Goal: Task Accomplishment & Management: Complete application form

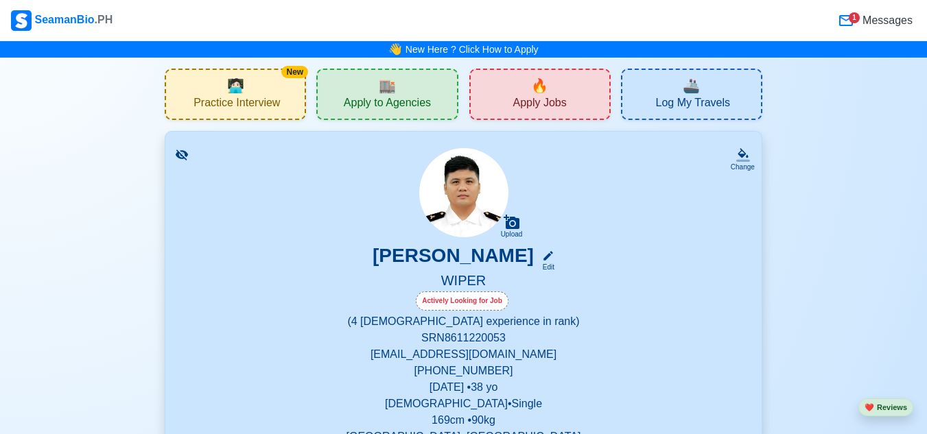
click at [508, 103] on div "🔥 Apply Jobs" at bounding box center [539, 94] width 141 height 51
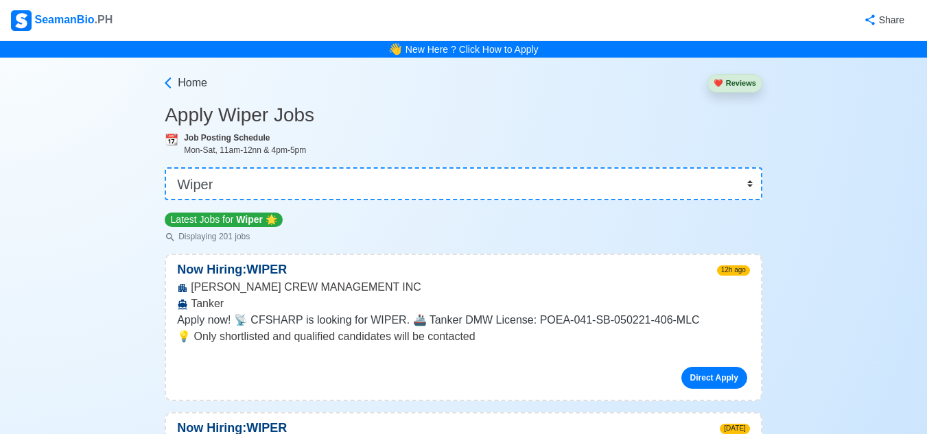
drag, startPoint x: 639, startPoint y: 250, endPoint x: 508, endPoint y: 248, distance: 131.7
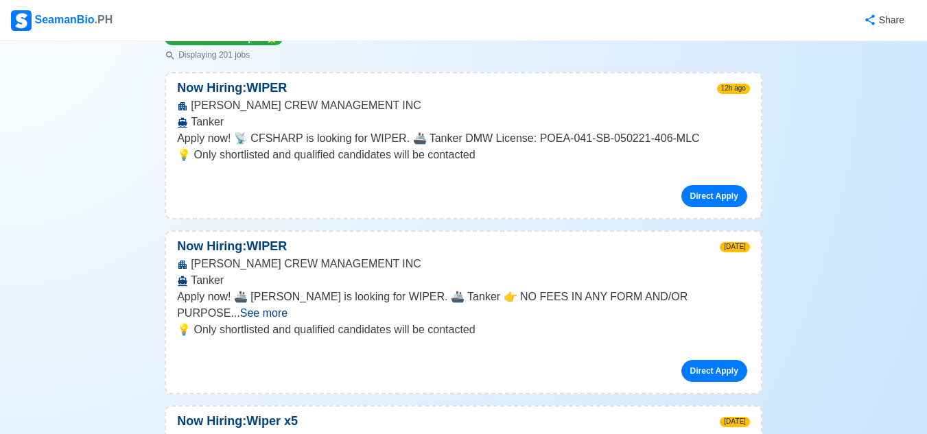
scroll to position [206, 0]
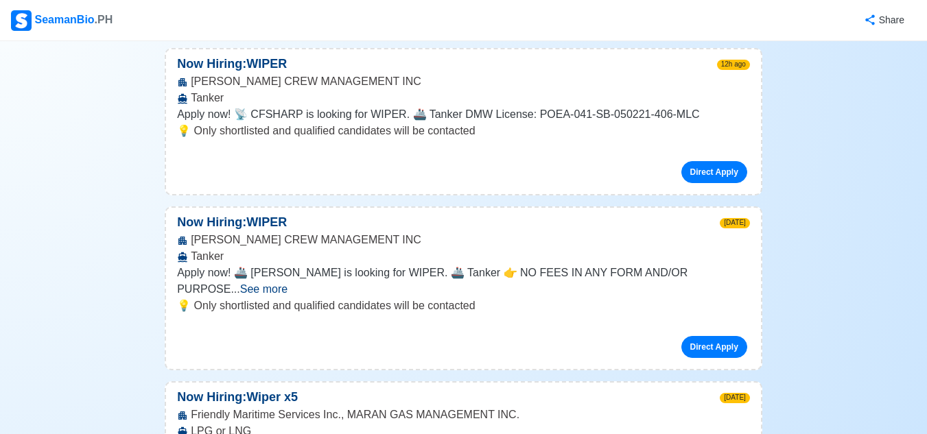
click at [287, 283] on span "See more" at bounding box center [263, 289] width 47 height 12
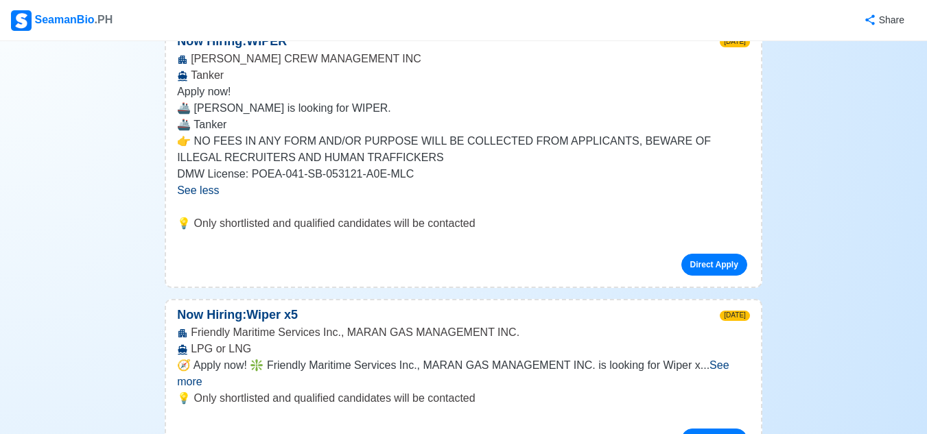
scroll to position [412, 0]
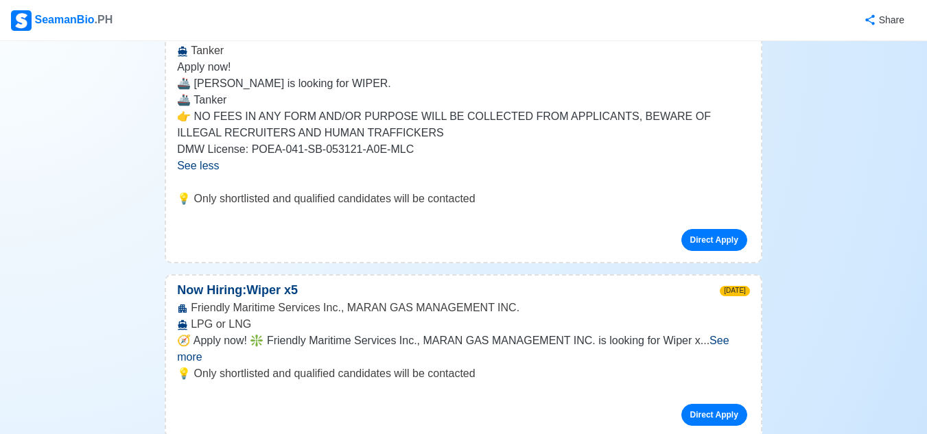
click at [720, 336] on span "See more" at bounding box center [453, 349] width 552 height 28
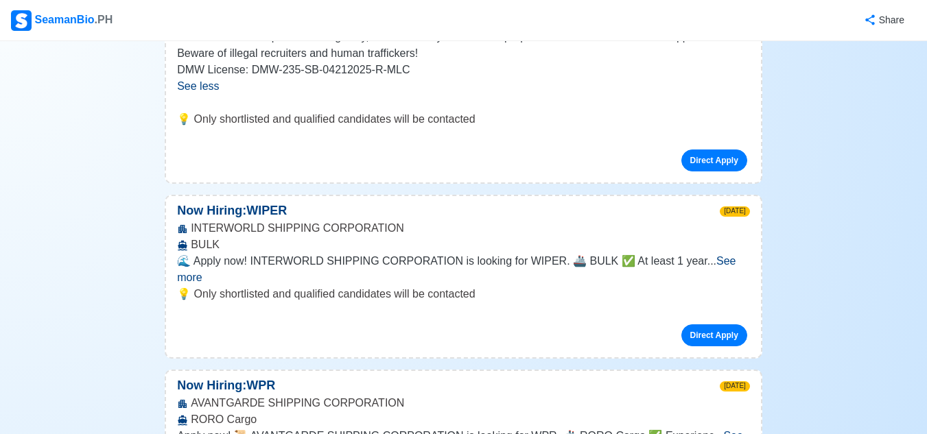
scroll to position [823, 0]
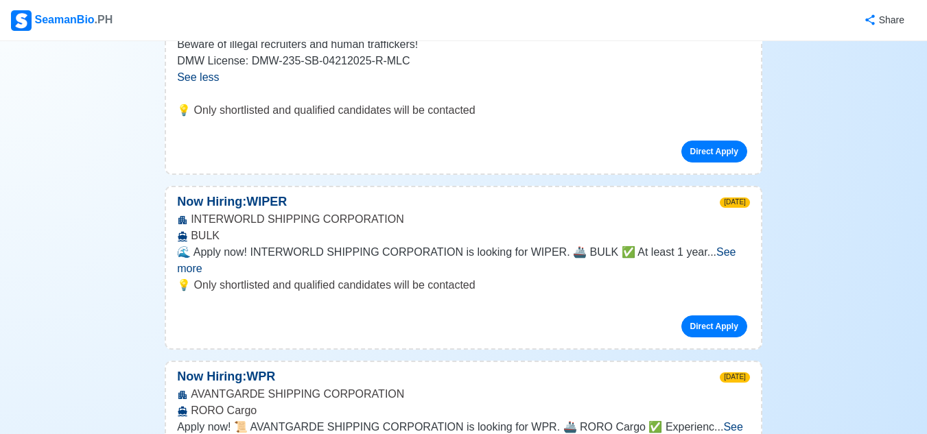
click at [724, 249] on span "See more" at bounding box center [456, 260] width 558 height 28
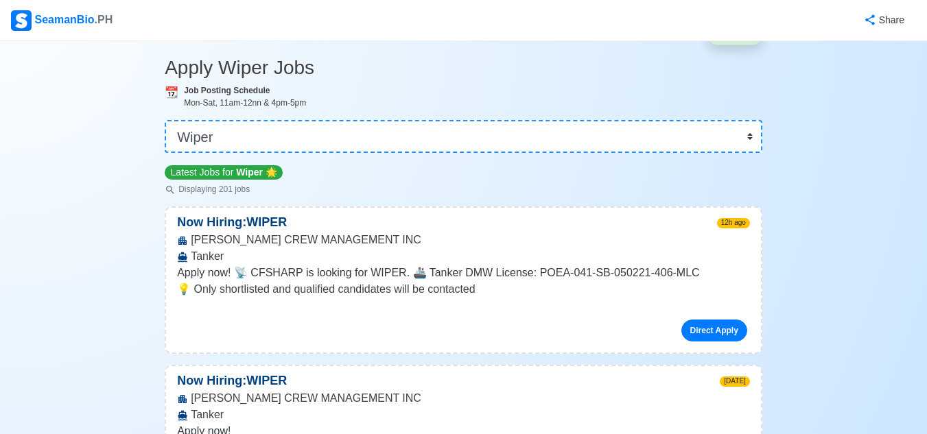
scroll to position [0, 0]
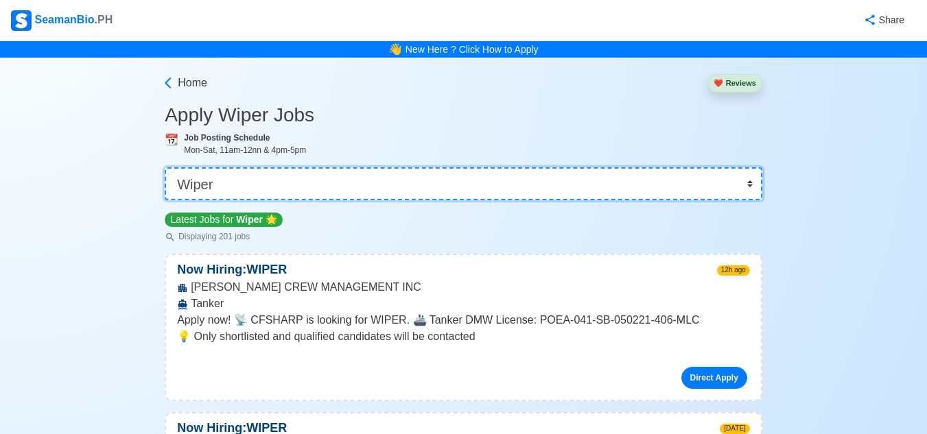
click at [340, 191] on select "👉 Select Rank or Position Master Chief Officer 2nd Officer 3rd Officer Junior O…" at bounding box center [463, 183] width 597 height 33
select select "[PERSON_NAME]"
click at [166, 167] on select "👉 Select Rank or Position Master Chief Officer 2nd Officer 3rd Officer Junior O…" at bounding box center [463, 183] width 597 height 33
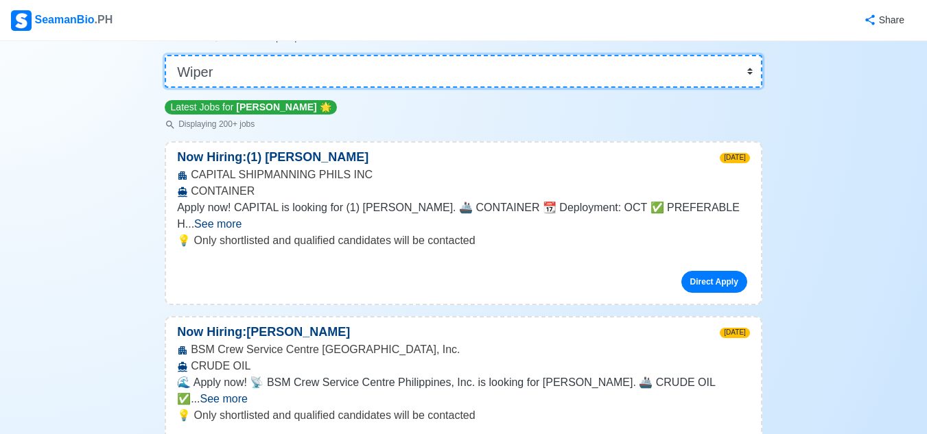
scroll to position [137, 0]
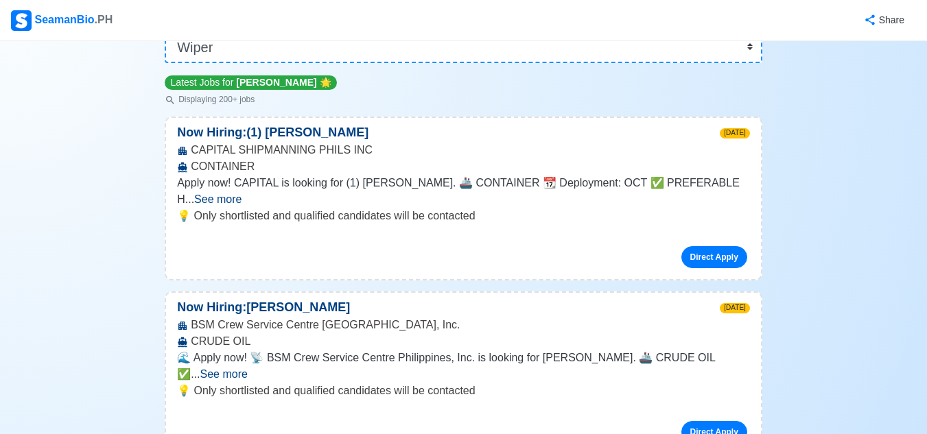
click at [248, 368] on span "See more" at bounding box center [223, 374] width 47 height 12
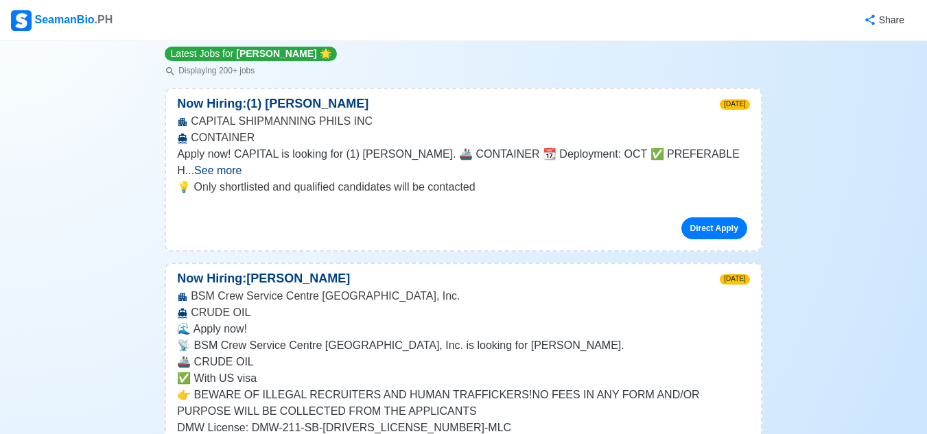
scroll to position [0, 0]
